Goal: Information Seeking & Learning: Understand process/instructions

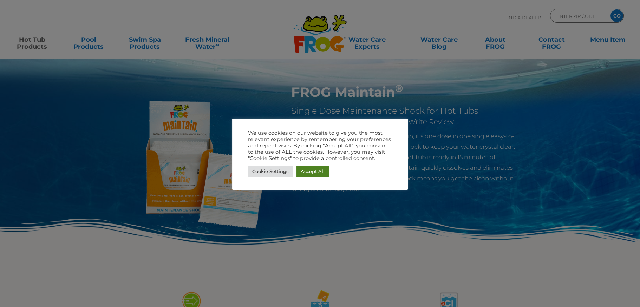
click at [311, 175] on link "Accept All" at bounding box center [313, 171] width 32 height 11
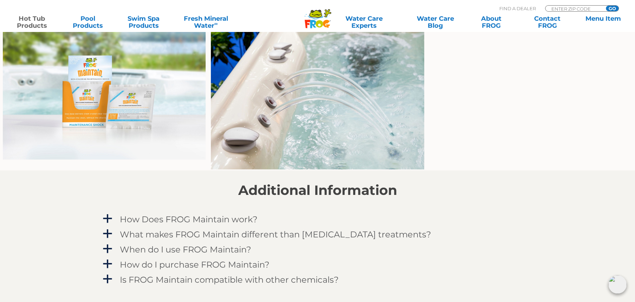
scroll to position [527, 0]
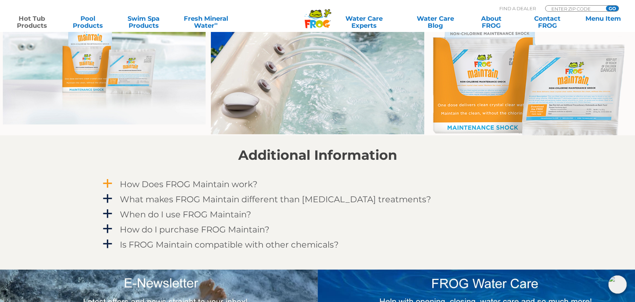
click at [130, 184] on h4 "How Does FROG Maintain work?" at bounding box center [189, 184] width 138 height 9
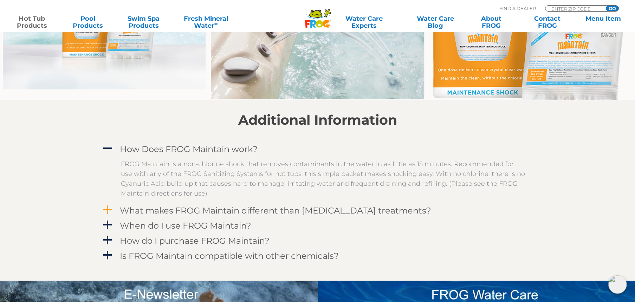
scroll to position [597, 0]
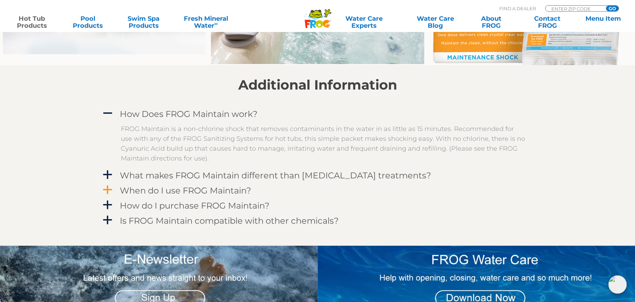
click at [174, 192] on h4 "When do I use FROG Maintain?" at bounding box center [185, 190] width 131 height 9
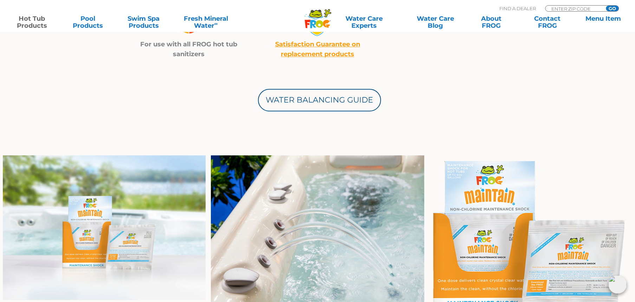
scroll to position [281, 0]
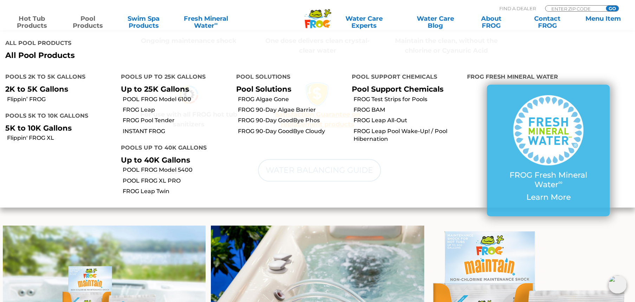
click at [96, 20] on link "Pool Products" at bounding box center [88, 22] width 50 height 14
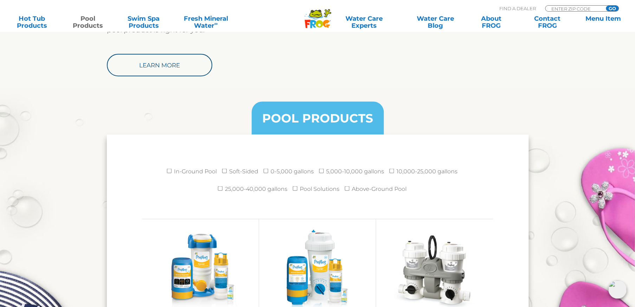
scroll to position [984, 0]
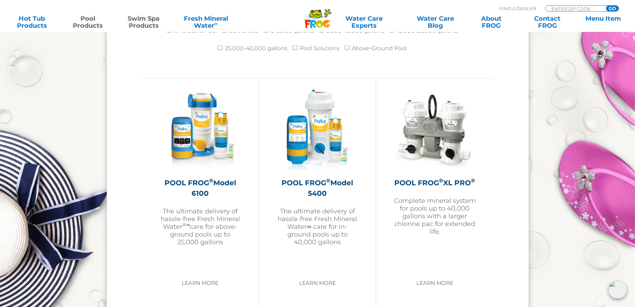
click at [148, 20] on link "Swim Spa Products" at bounding box center [144, 22] width 50 height 14
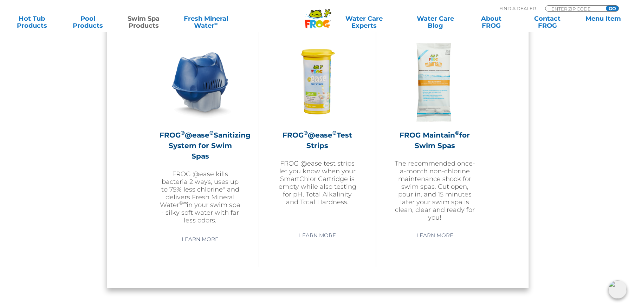
scroll to position [673, 0]
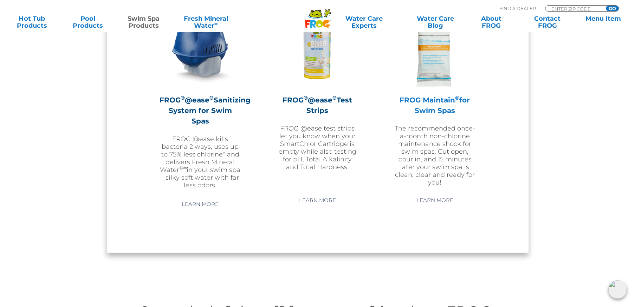
click at [437, 103] on h2 "FROG Maintain ® for Swim Spas" at bounding box center [435, 105] width 82 height 21
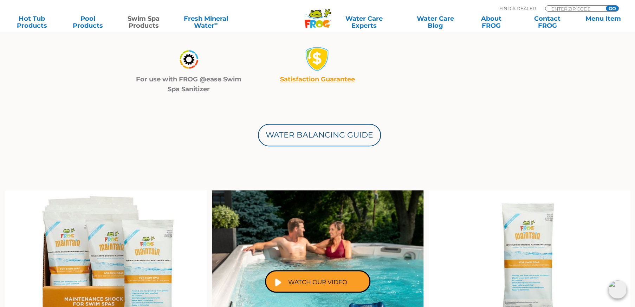
scroll to position [351, 0]
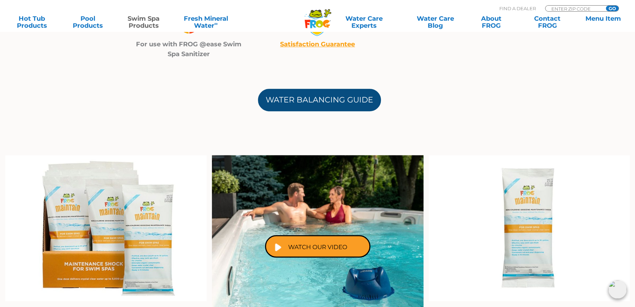
click at [344, 97] on link "Water Balancing Guide" at bounding box center [319, 100] width 123 height 22
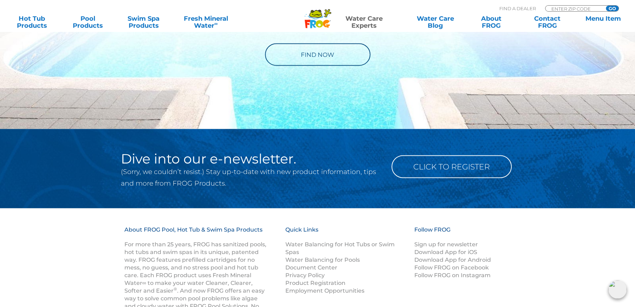
scroll to position [801, 0]
